Goal: Information Seeking & Learning: Learn about a topic

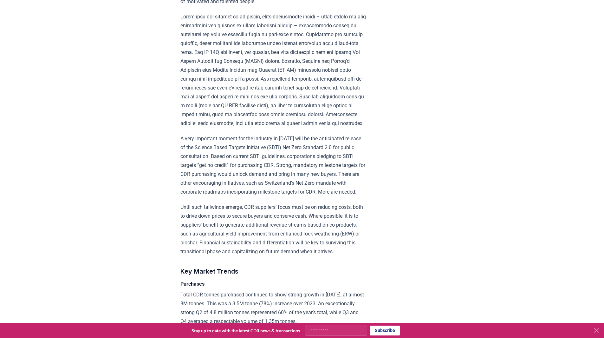
scroll to position [888, 0]
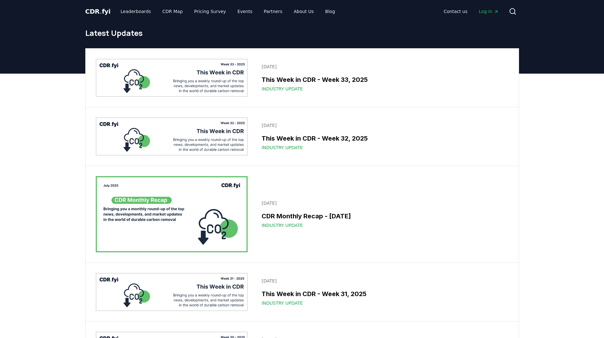
click at [101, 11] on span "CDR . fyi" at bounding box center [97, 12] width 25 height 8
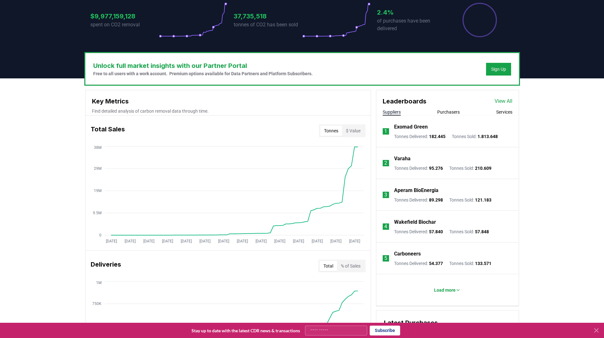
scroll to position [190, 0]
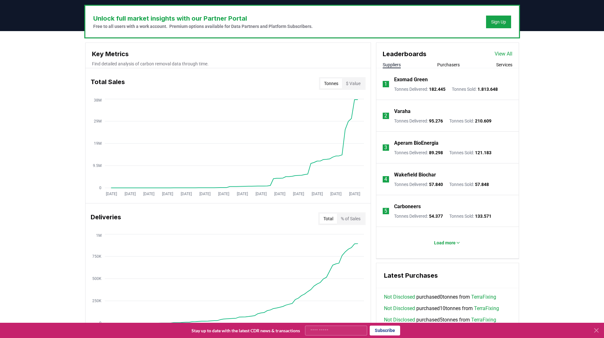
click at [352, 82] on button "$ Value" at bounding box center [353, 83] width 22 height 10
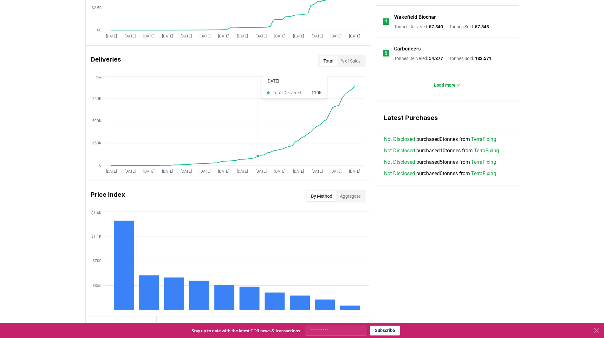
scroll to position [444, 0]
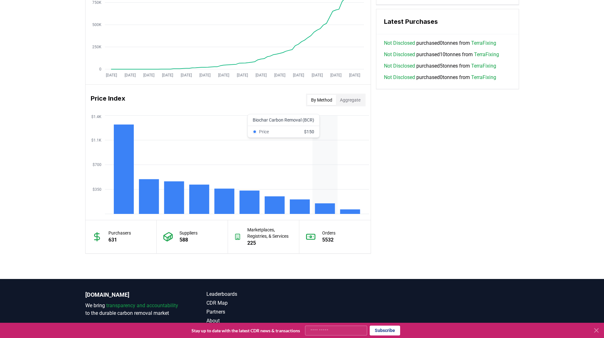
click at [326, 206] on rect at bounding box center [325, 208] width 20 height 10
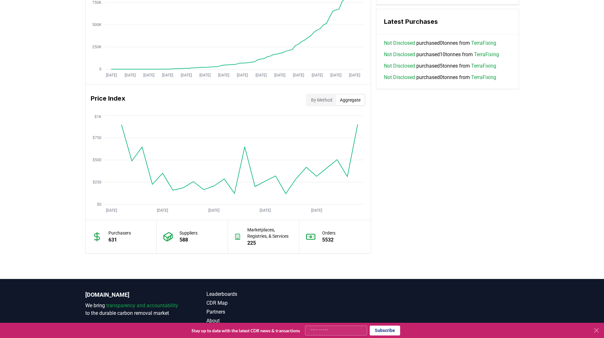
click at [342, 101] on button "Aggregate" at bounding box center [350, 100] width 28 height 10
click at [320, 102] on button "By Method" at bounding box center [321, 100] width 29 height 10
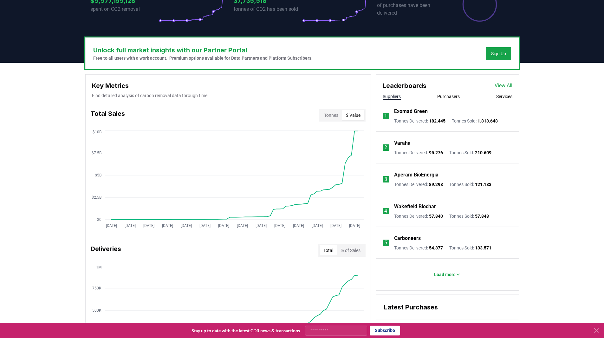
scroll to position [0, 0]
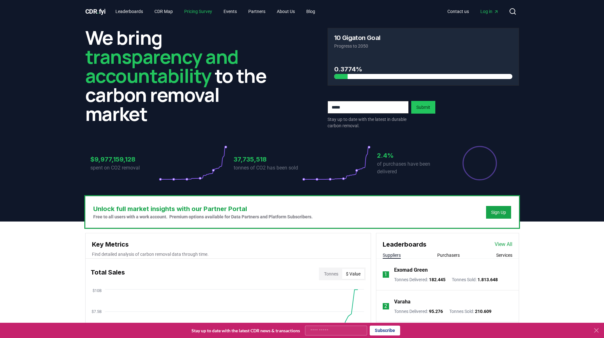
click at [202, 12] on link "Pricing Survey" at bounding box center [198, 11] width 38 height 11
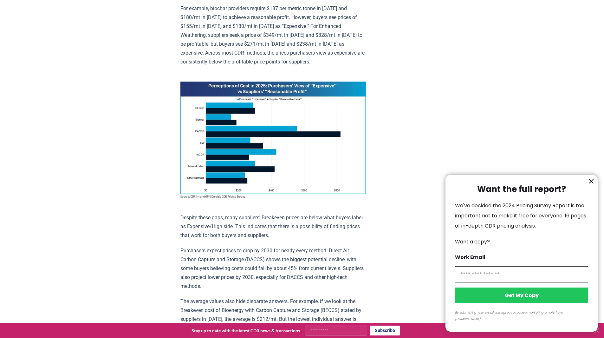
scroll to position [602, 0]
